Goal: Transaction & Acquisition: Purchase product/service

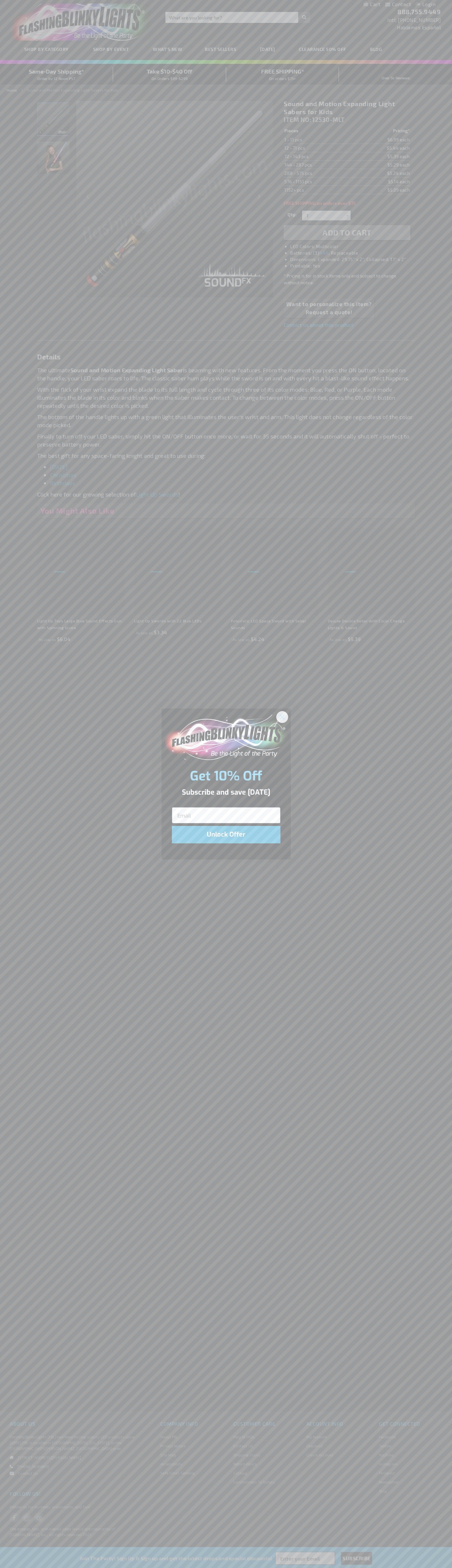
click at [282, 716] on icon "Close dialog" at bounding box center [282, 716] width 5 height 5
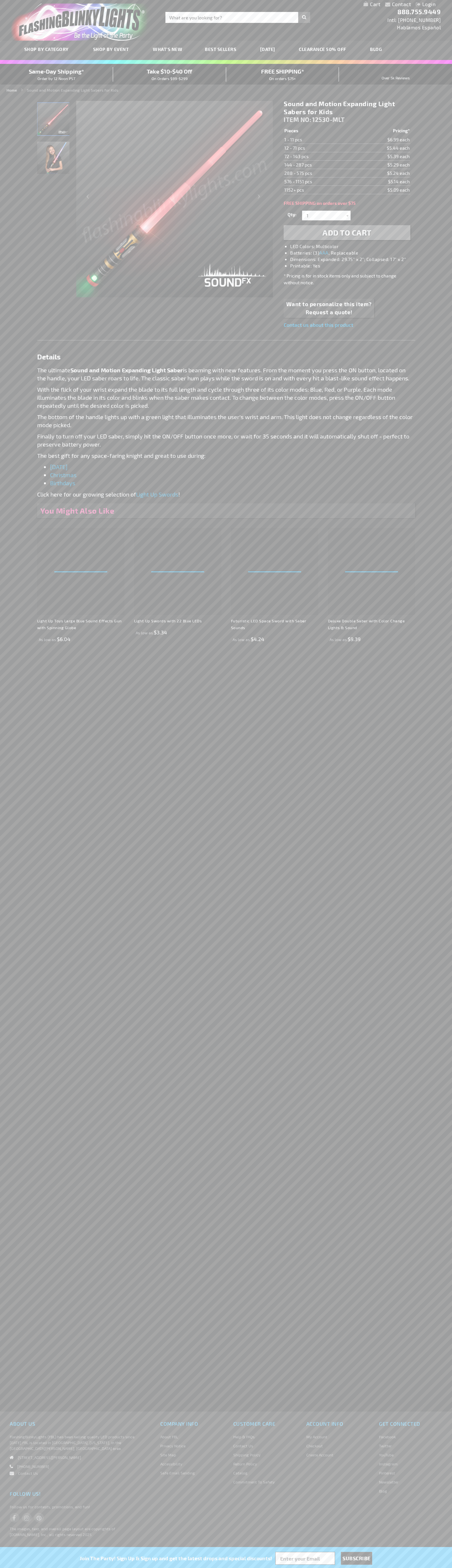
click at [347, 232] on span "Add to Cart" at bounding box center [347, 231] width 49 height 9
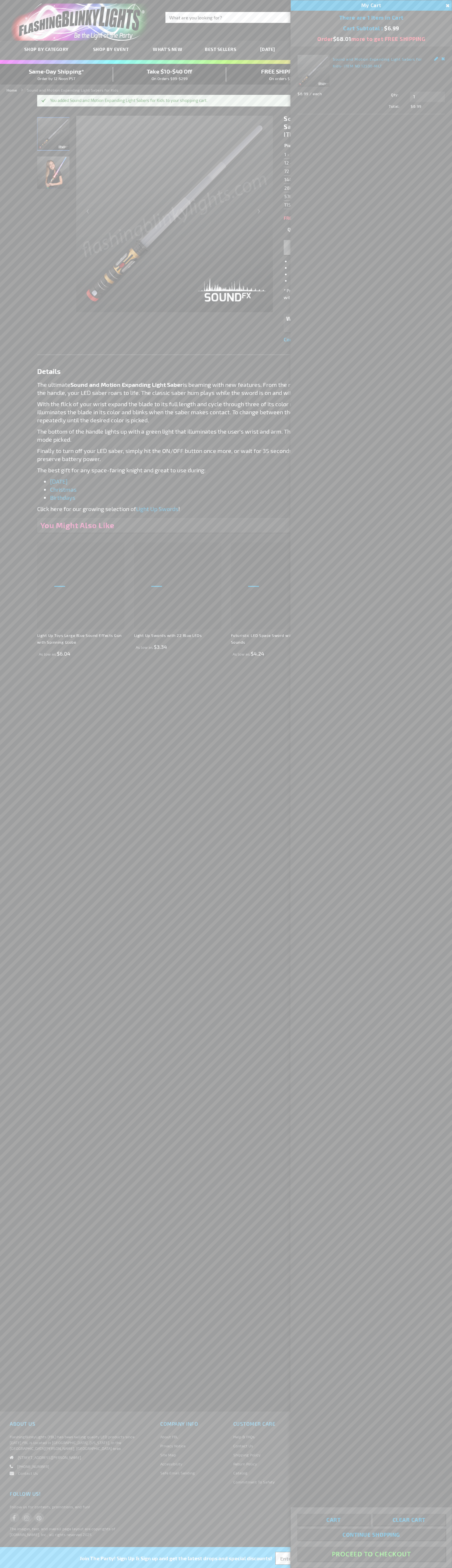
click at [371, 1554] on button "Proceed To Checkout" at bounding box center [371, 1553] width 148 height 15
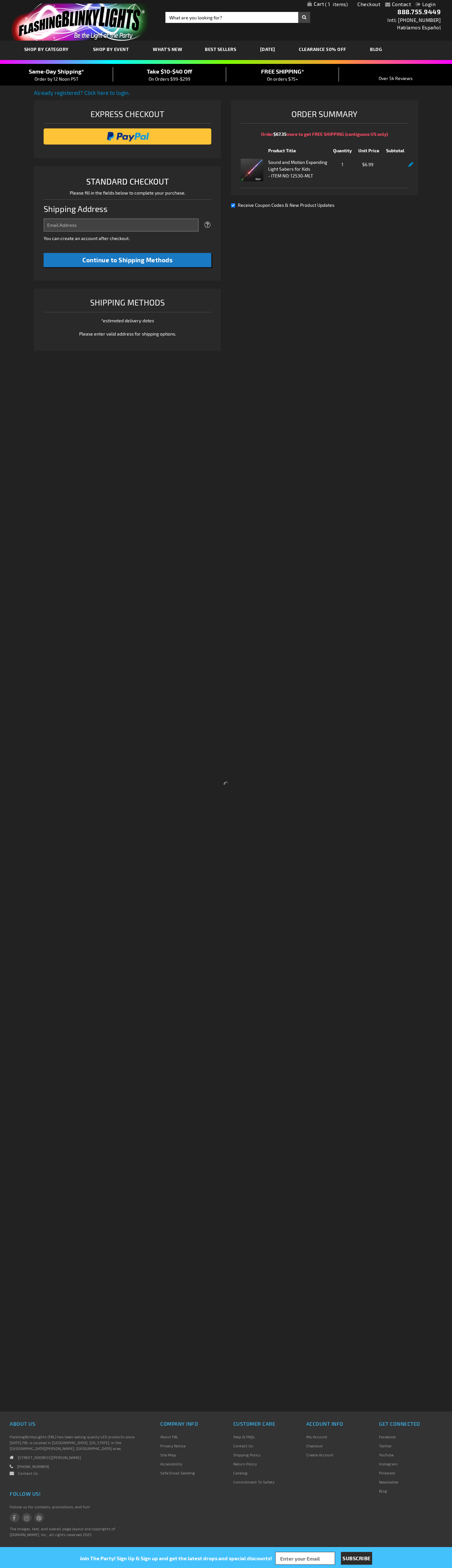
select select "US"
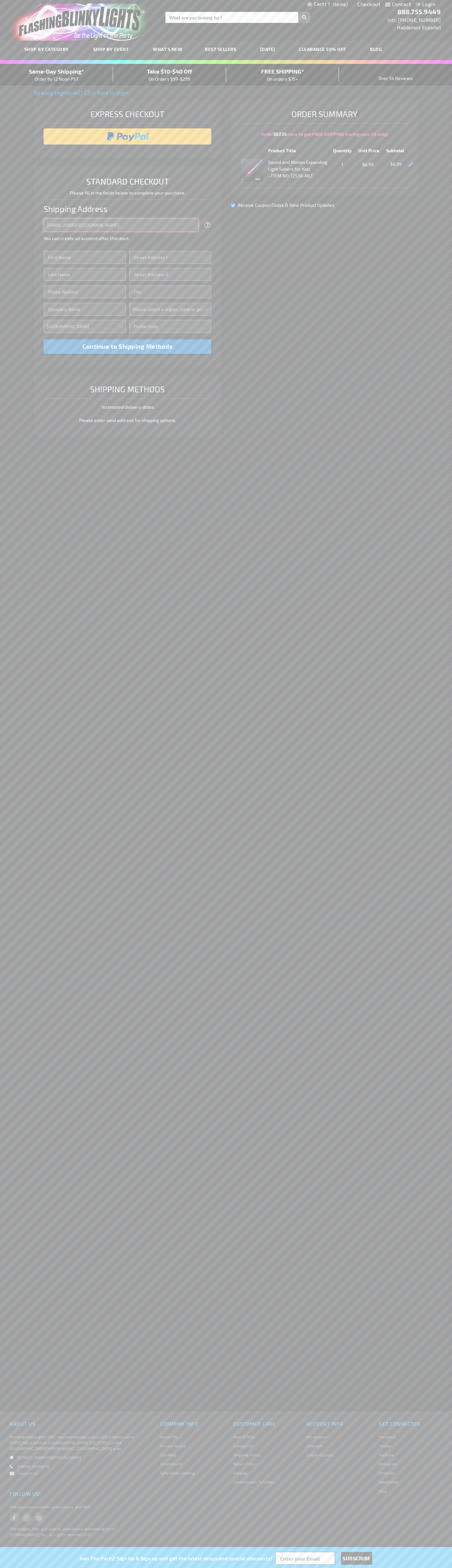
type input "johnsmith005@storebotmail.joonix.net"
type input "John"
type input "76 Ninth Avenue"
type input "First floor"
type input "new york"
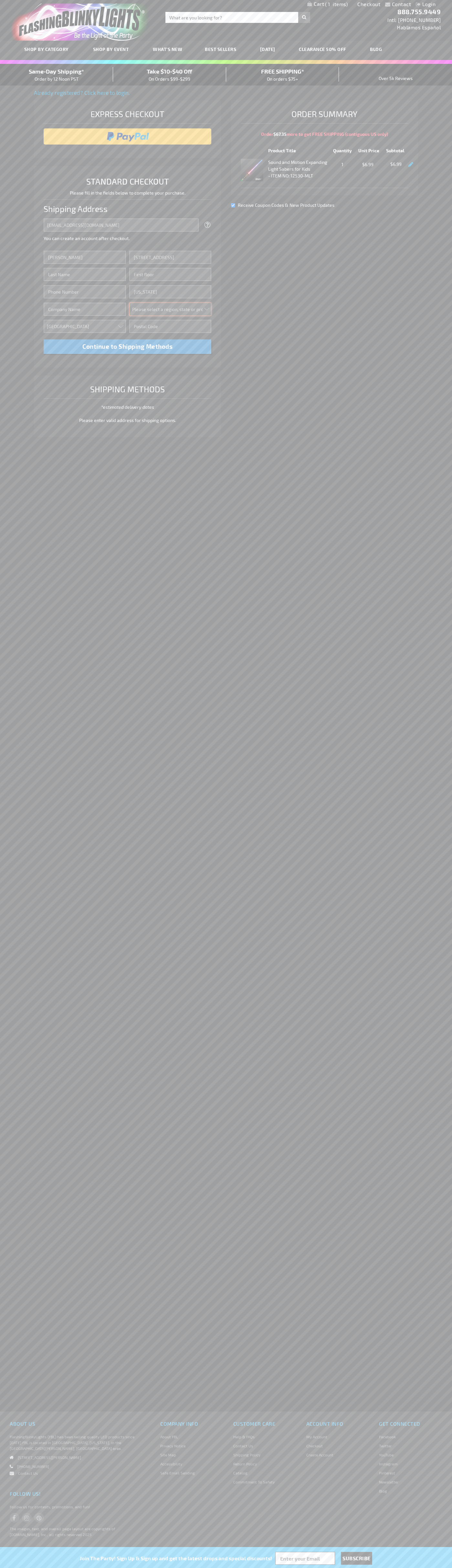
select select "43"
type input "10011"
type input "Smith"
type input "6502530000"
type input "John Smith"
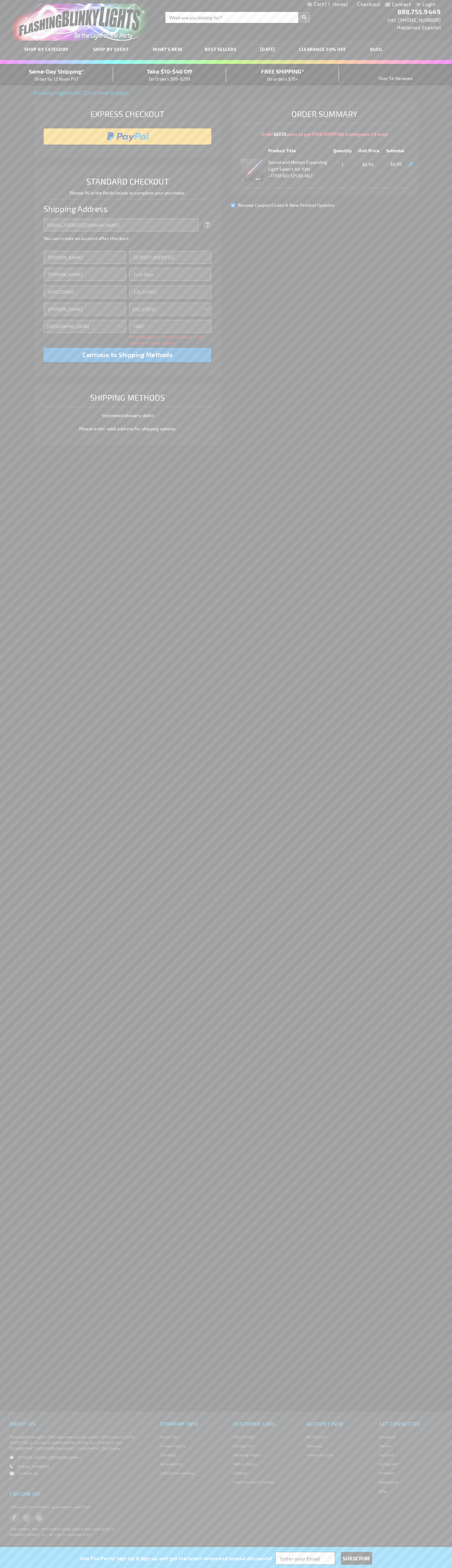
click at [56, 75] on div "Same-Day Shipping* Order by 12 Noon PST" at bounding box center [56, 74] width 113 height 15
click at [128, 136] on input "image" at bounding box center [127, 136] width 161 height 13
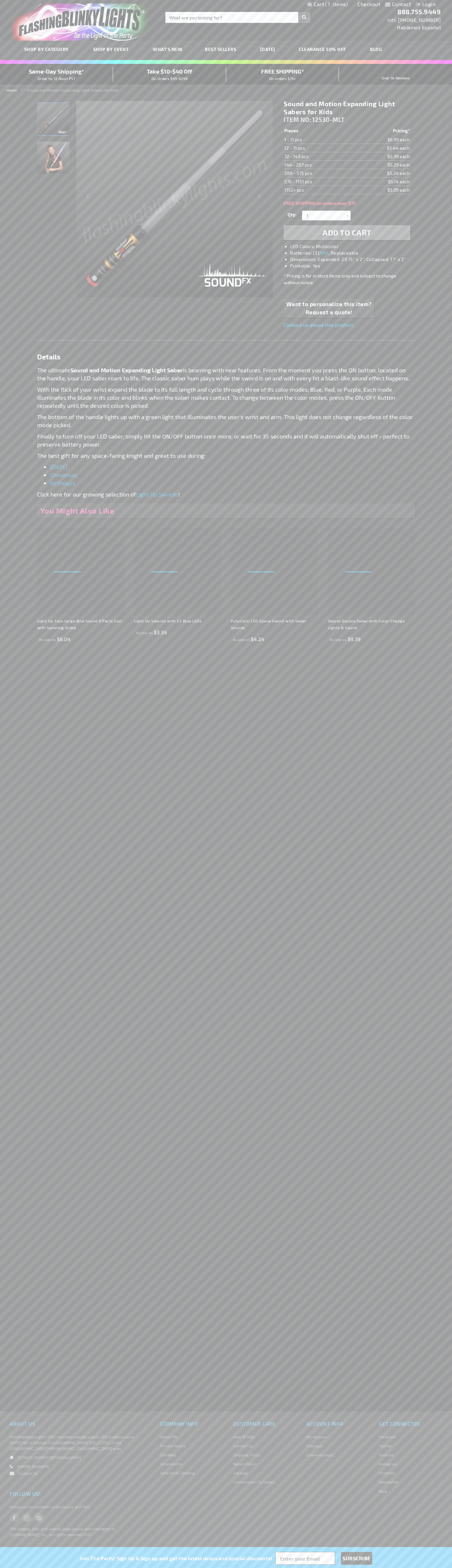
click at [327, 5] on span "1" at bounding box center [335, 4] width 23 height 6
